Goal: Navigation & Orientation: Find specific page/section

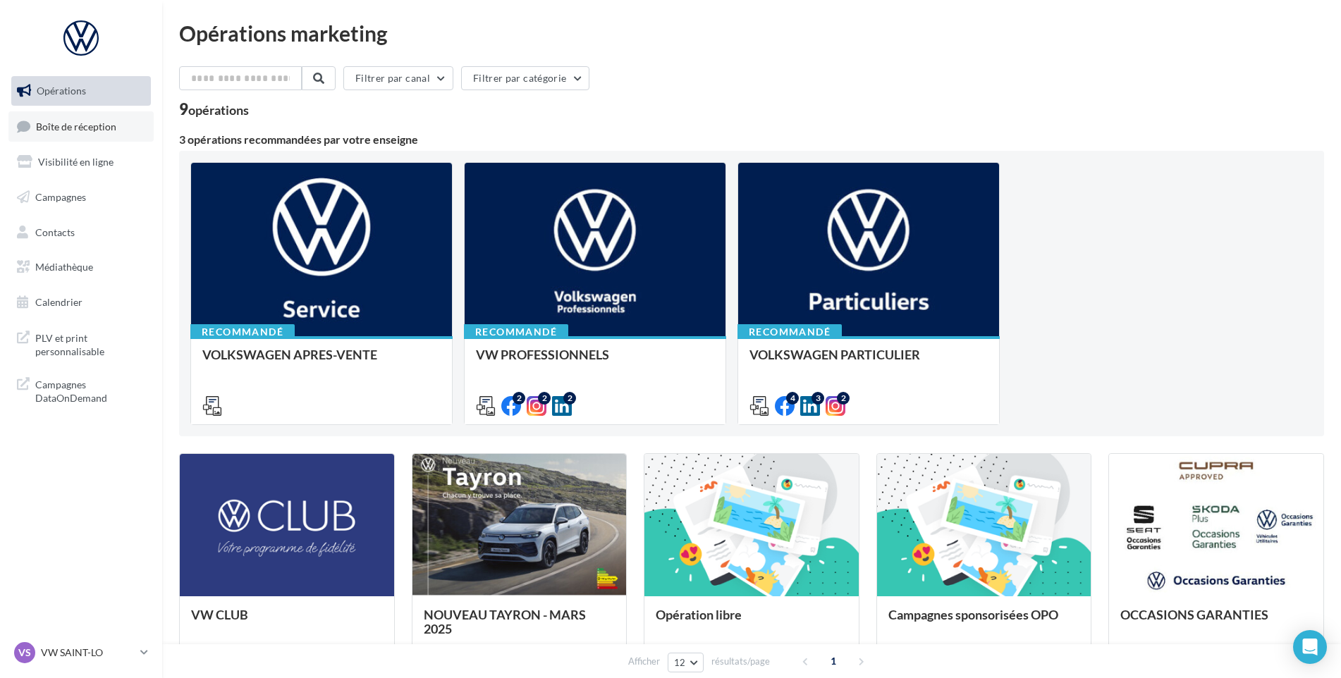
click at [112, 131] on span "Boîte de réception" at bounding box center [76, 126] width 80 height 12
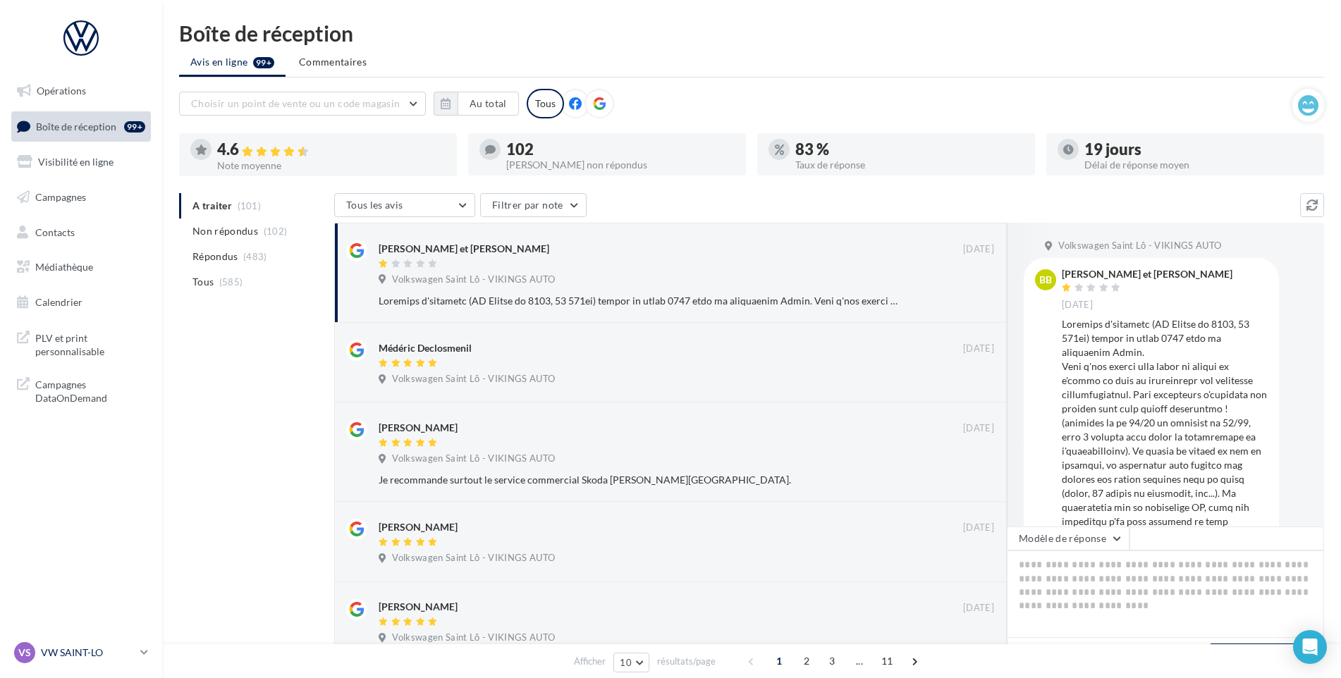
click at [32, 653] on div "VS" at bounding box center [24, 652] width 21 height 21
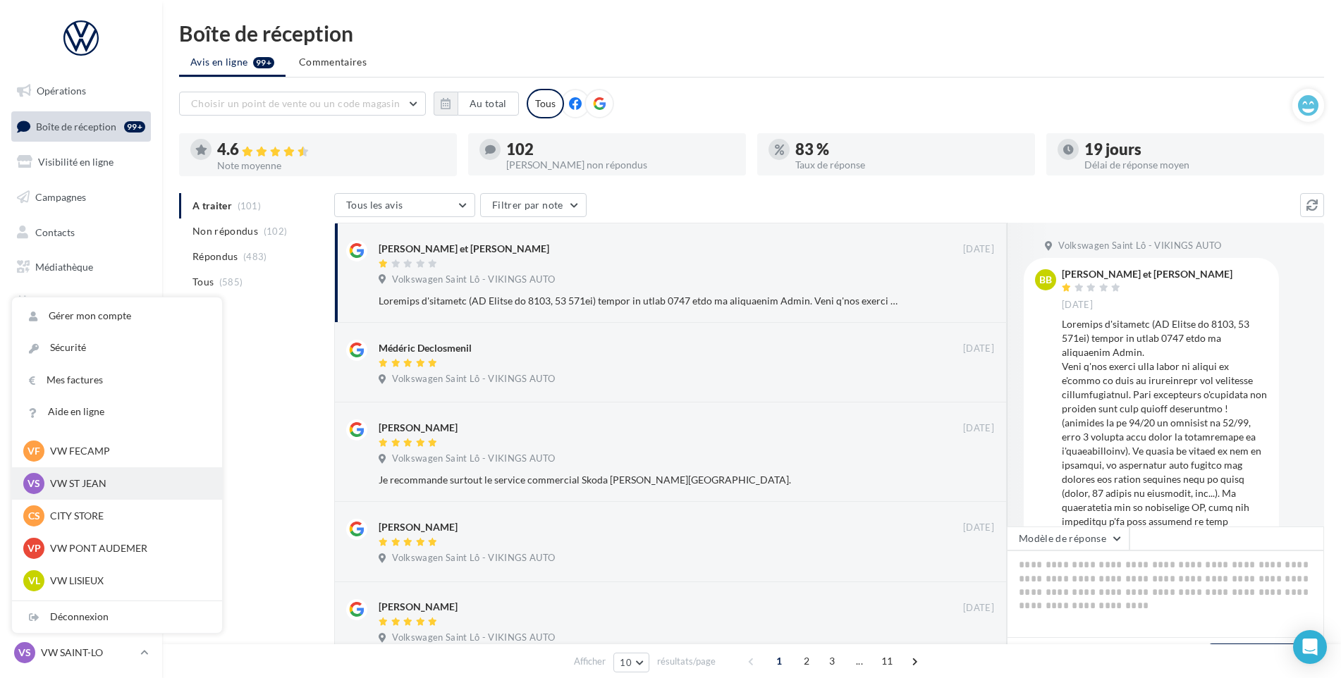
scroll to position [141, 0]
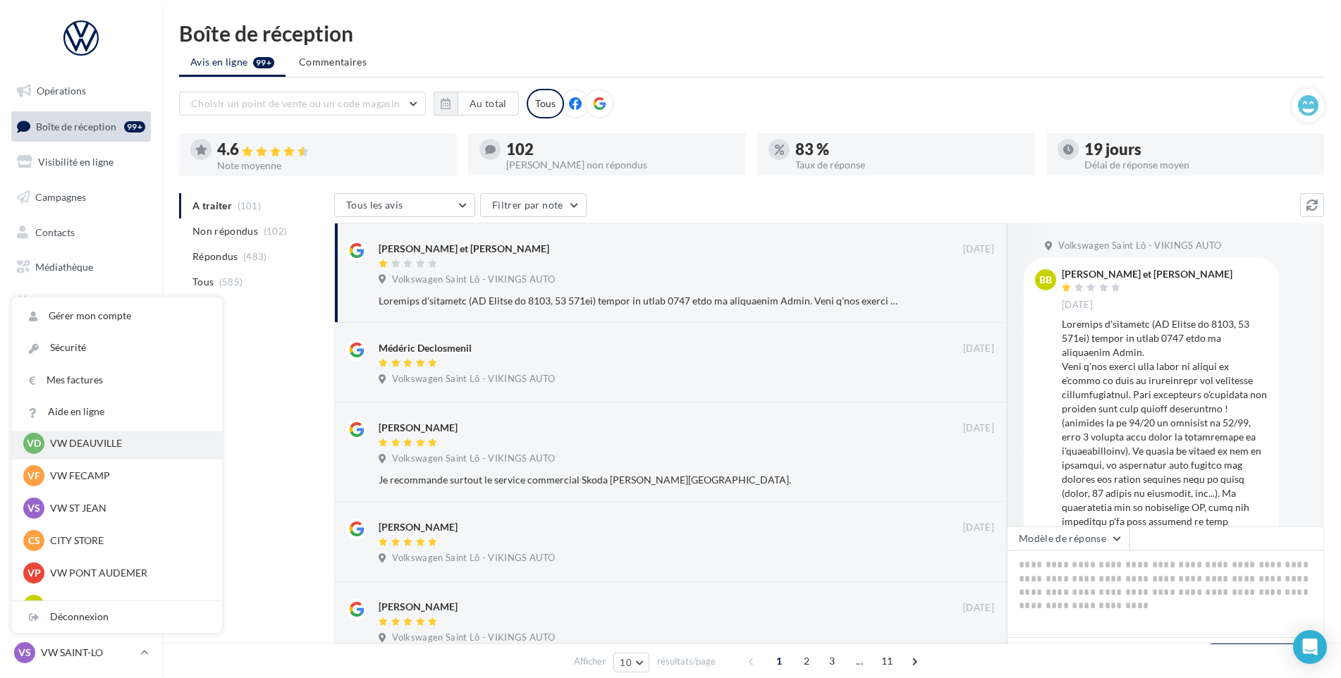
click at [112, 450] on p "VW DEAUVILLE" at bounding box center [127, 443] width 155 height 14
